Goal: Task Accomplishment & Management: Use online tool/utility

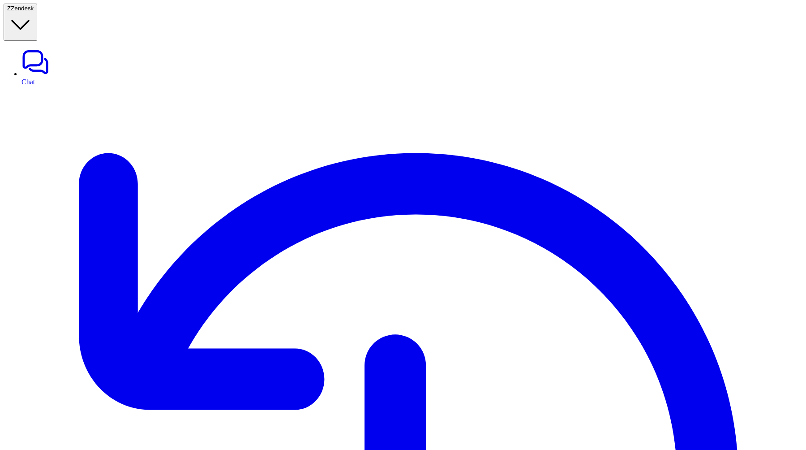
scroll to position [258, 0]
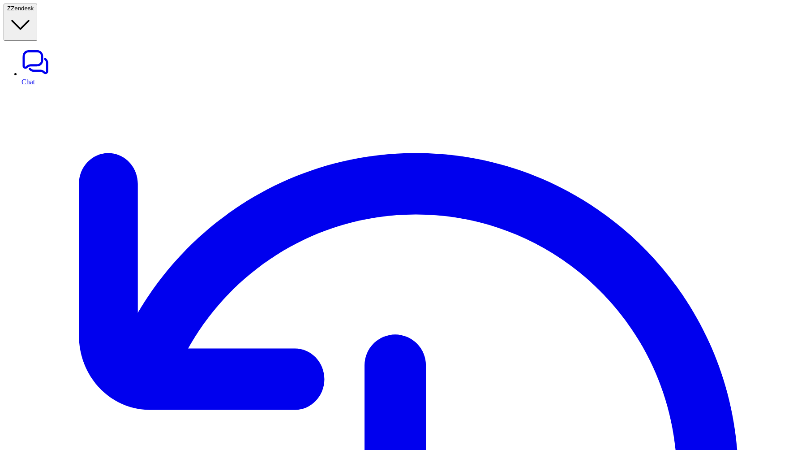
type textarea "**********"
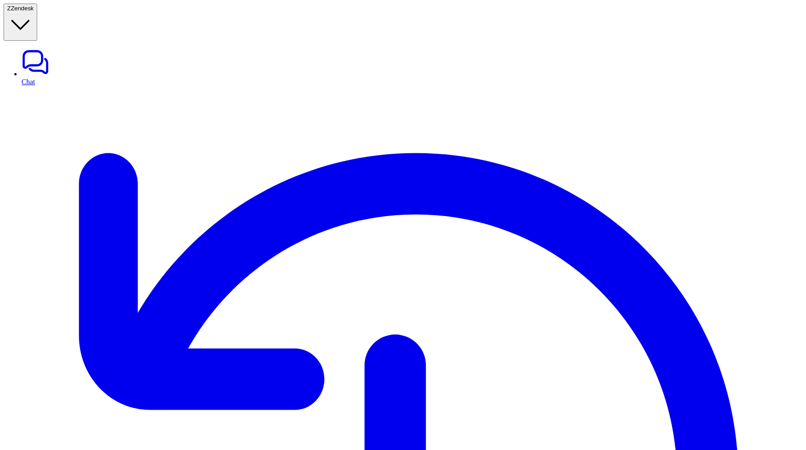
scroll to position [0, 0]
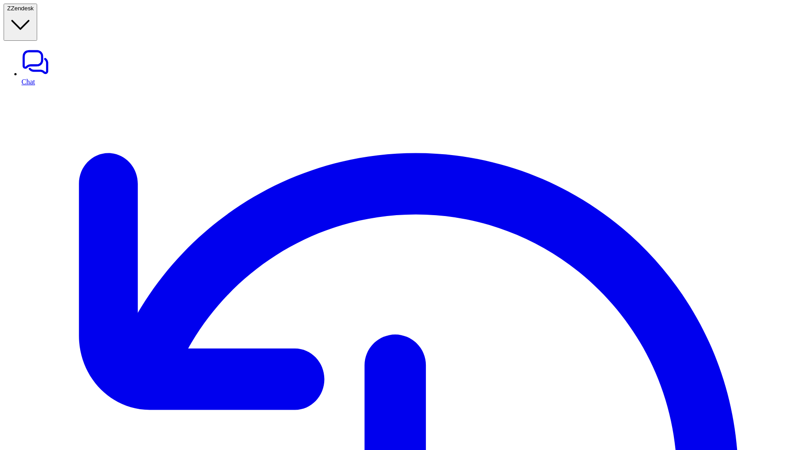
drag, startPoint x: 252, startPoint y: 270, endPoint x: 256, endPoint y: 260, distance: 10.7
